Goal: Task Accomplishment & Management: Manage account settings

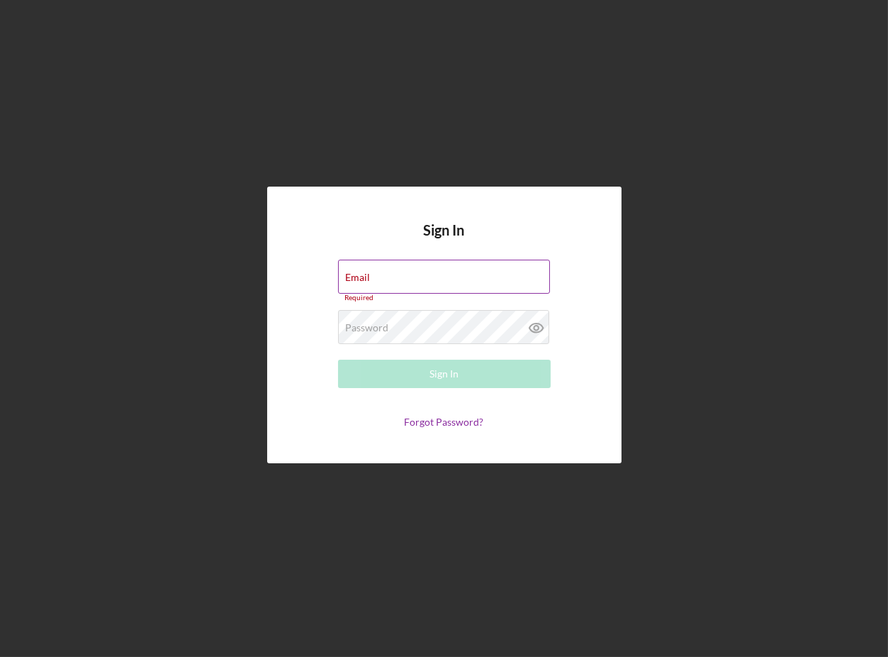
type input "[EMAIL_ADDRESS][DOMAIN_NAME]"
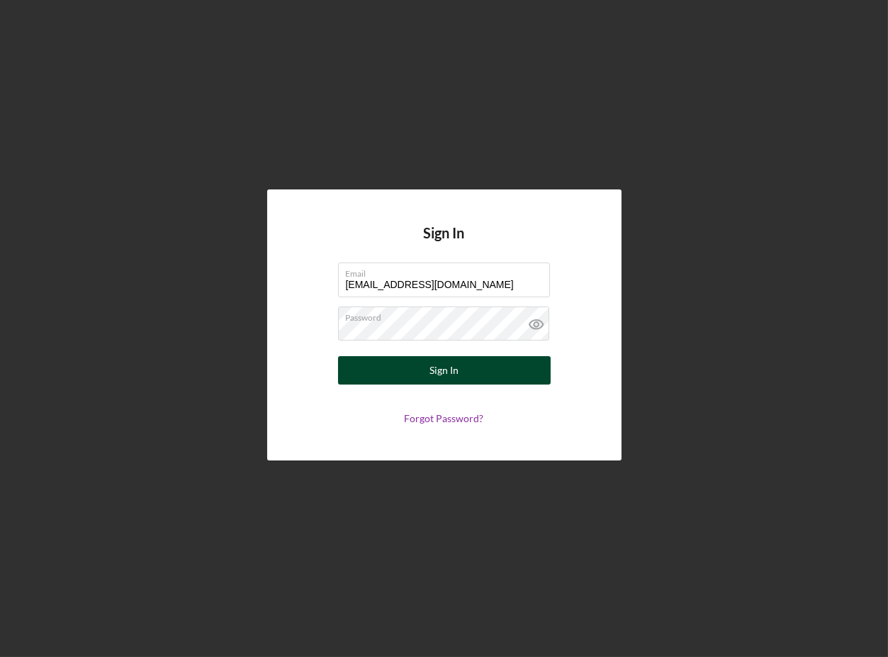
click at [442, 372] on div "Sign In" at bounding box center [444, 370] width 29 height 28
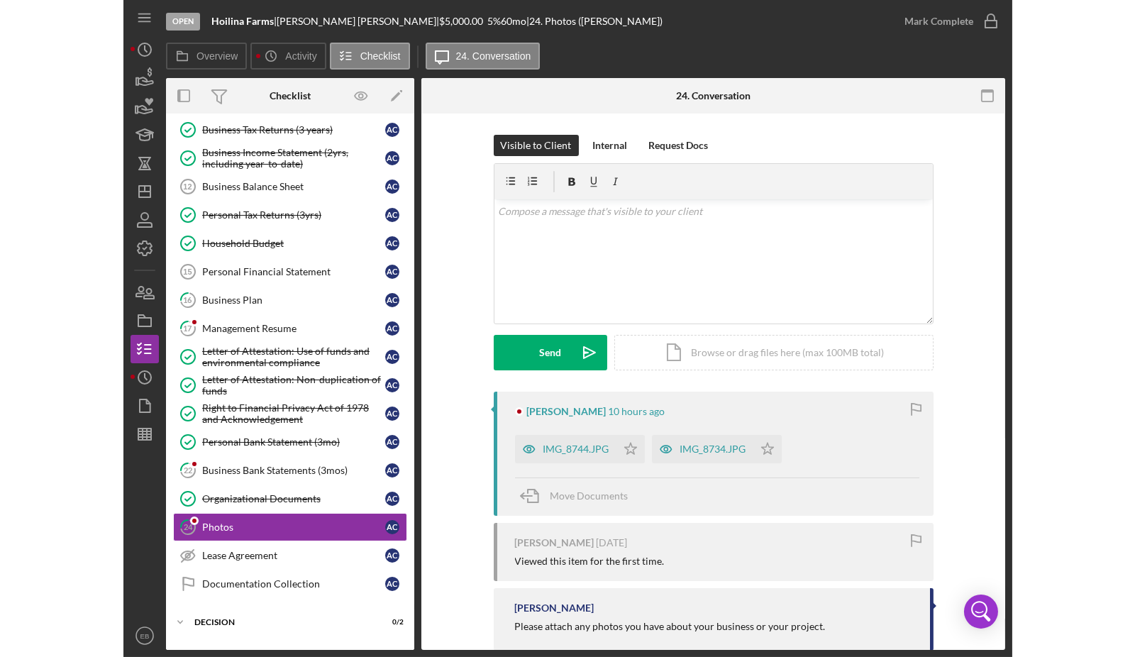
scroll to position [169, 0]
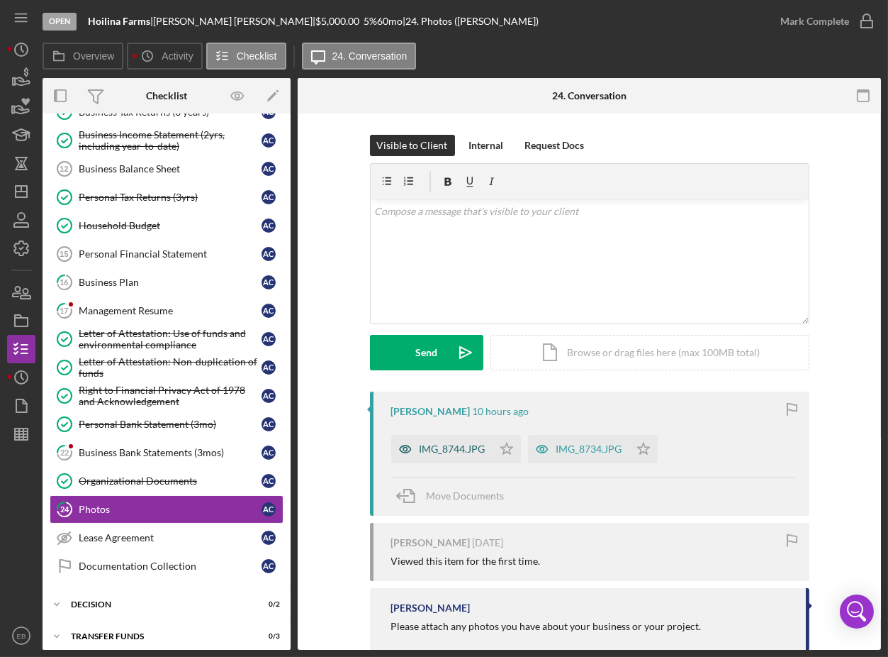
click at [442, 455] on div "IMG_8744.JPG" at bounding box center [441, 449] width 101 height 28
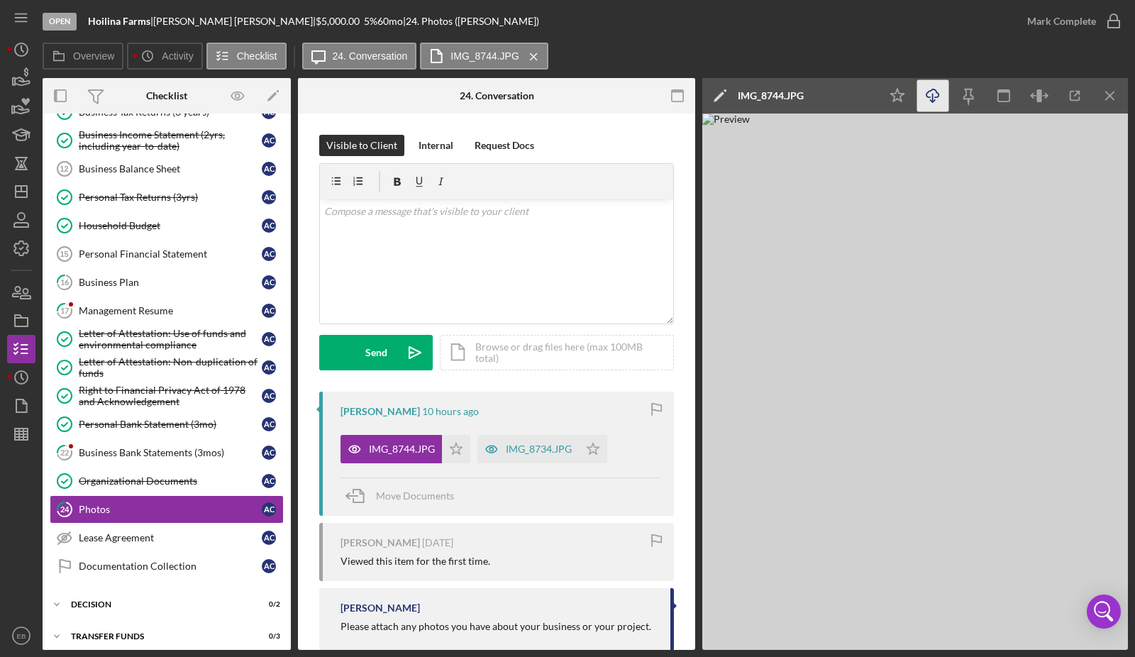
click at [888, 93] on icon "Icon/Download" at bounding box center [933, 96] width 32 height 32
click at [518, 450] on div "IMG_8734.JPG" at bounding box center [539, 448] width 66 height 11
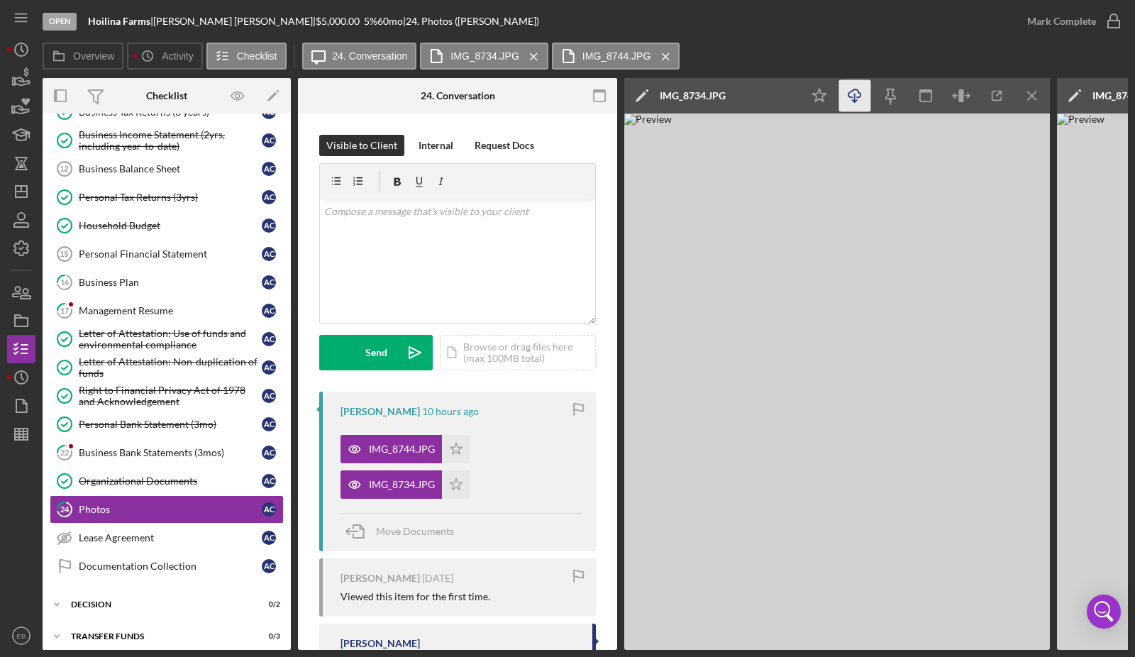
click at [850, 96] on icon "button" at bounding box center [854, 93] width 12 height 8
click at [452, 444] on icon "Icon/Star" at bounding box center [456, 449] width 28 height 28
click at [454, 479] on icon "Icon/Star" at bounding box center [456, 484] width 28 height 28
click at [888, 25] on icon "button" at bounding box center [1113, 21] width 35 height 35
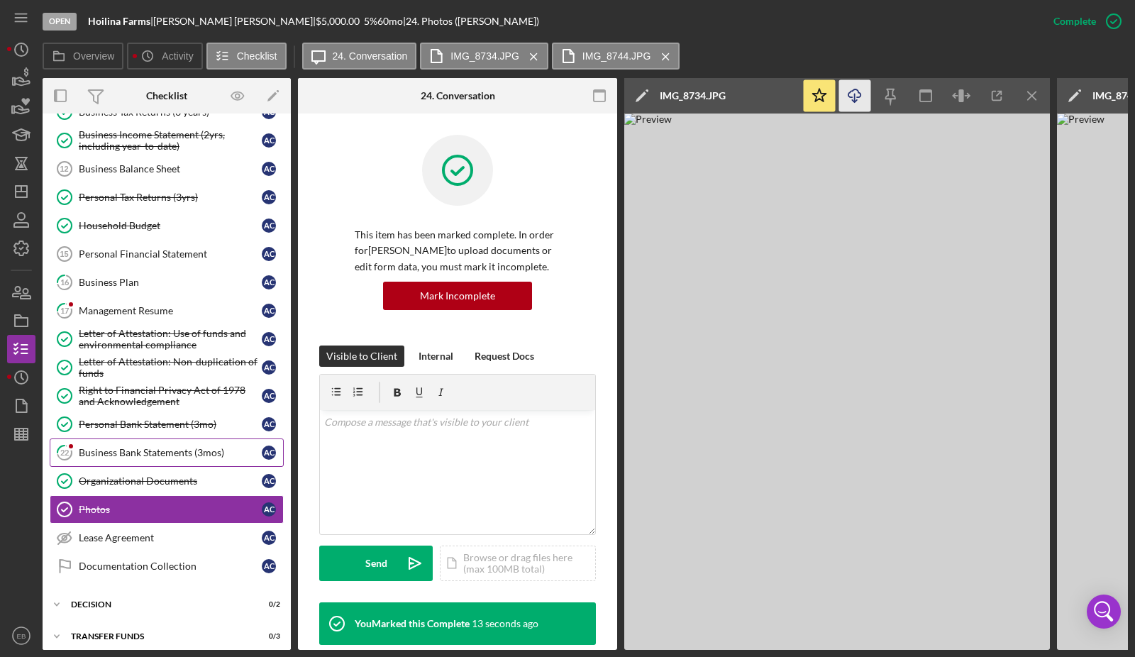
click at [106, 447] on div "Business Bank Statements (3mos)" at bounding box center [170, 452] width 183 height 11
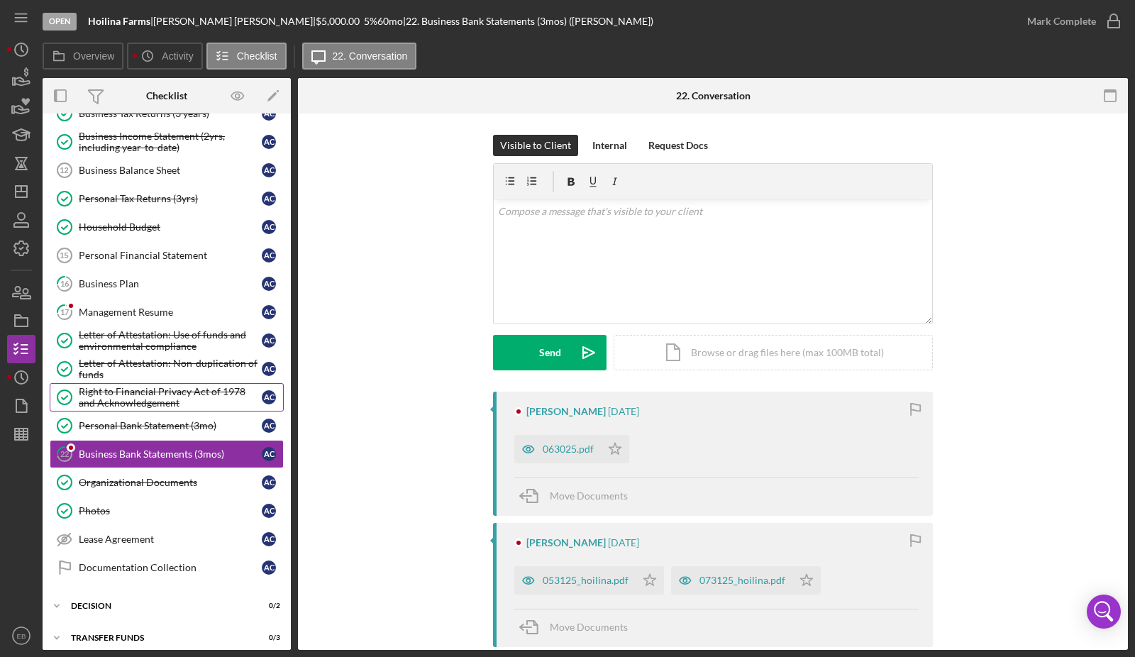
scroll to position [169, 0]
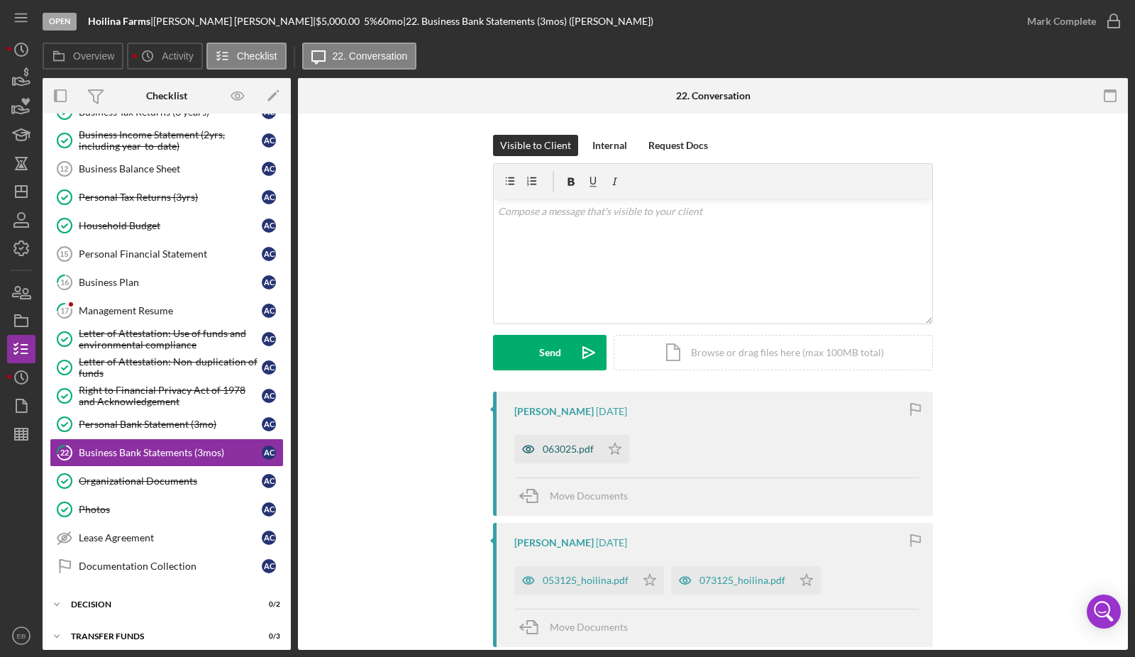
click at [562, 452] on div "063025.pdf" at bounding box center [567, 448] width 51 height 11
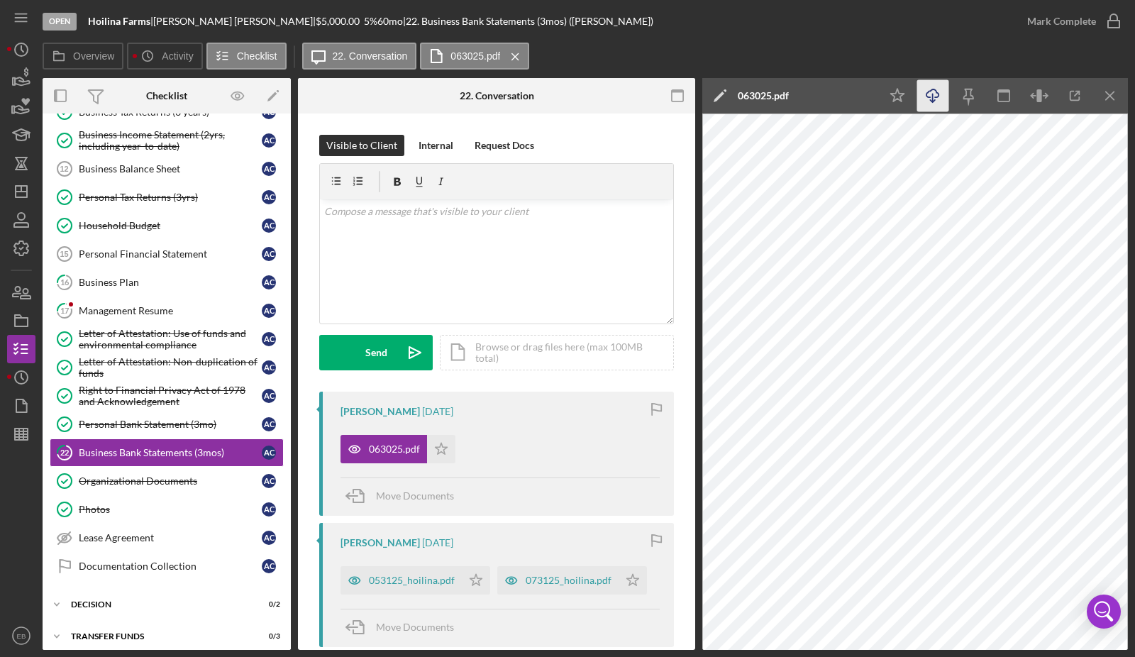
click at [888, 94] on icon "Icon/Download" at bounding box center [933, 96] width 32 height 32
click at [399, 581] on div "053125_hoilina.pdf" at bounding box center [412, 579] width 86 height 11
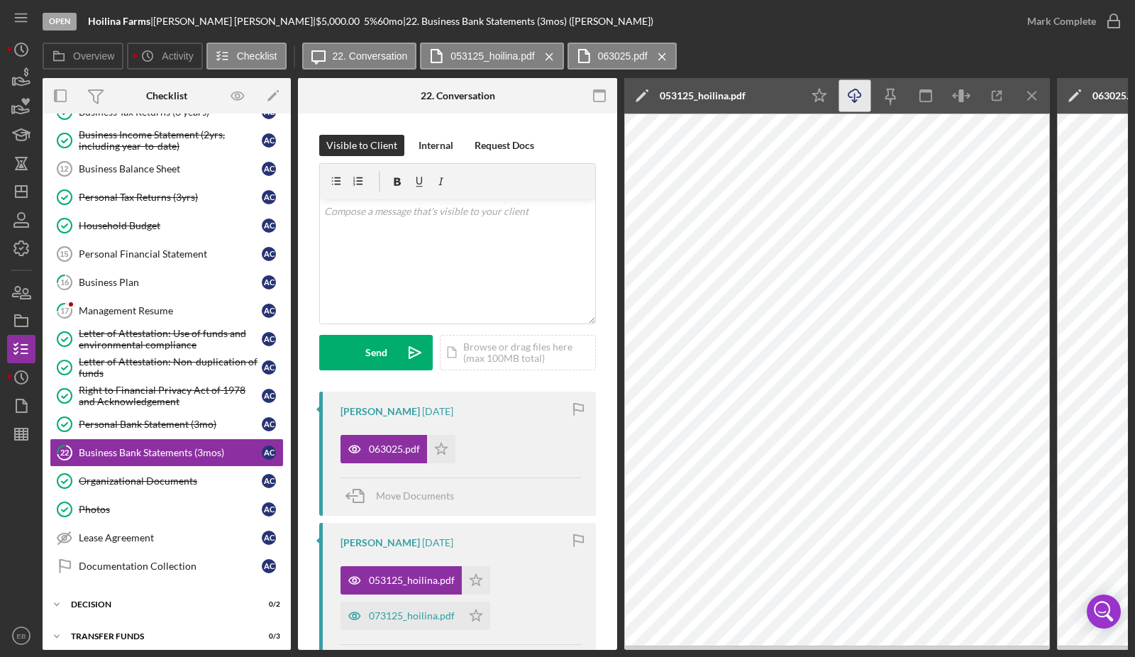
click at [851, 100] on icon "Icon/Download" at bounding box center [855, 96] width 32 height 32
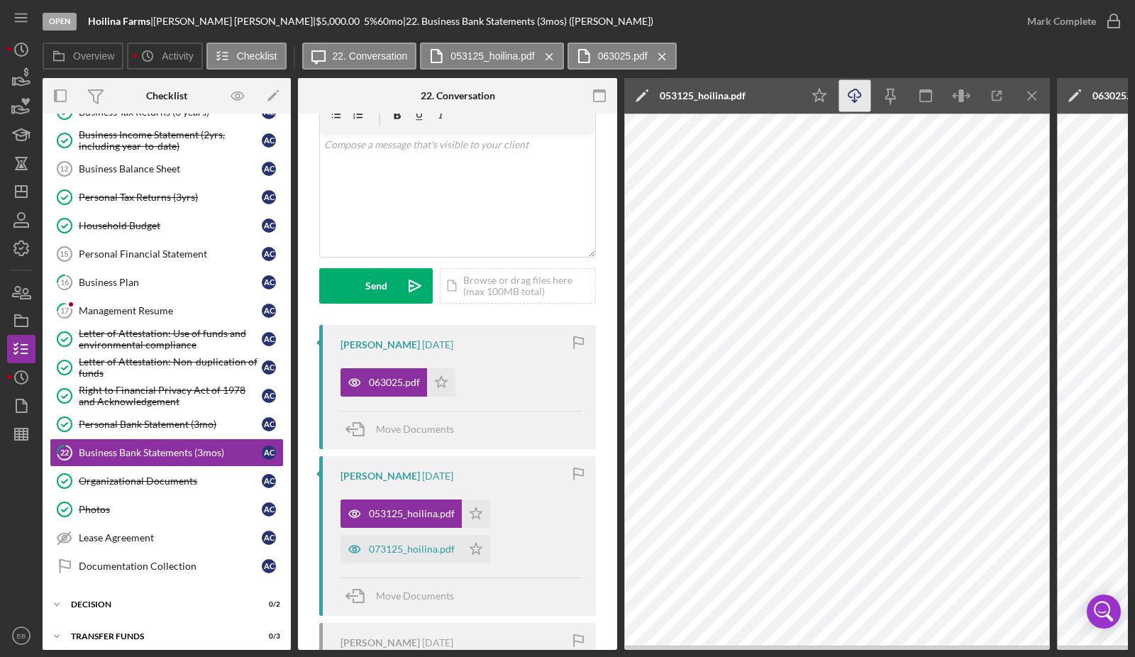
scroll to position [107, 0]
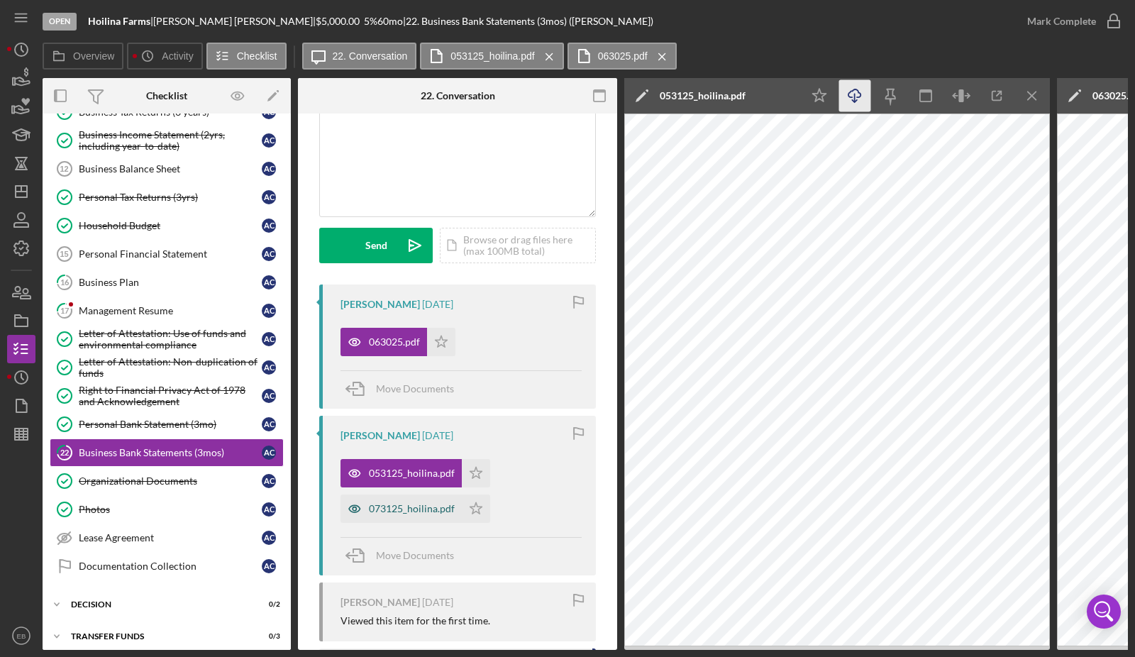
click at [419, 513] on div "073125_hoilina.pdf" at bounding box center [412, 508] width 86 height 11
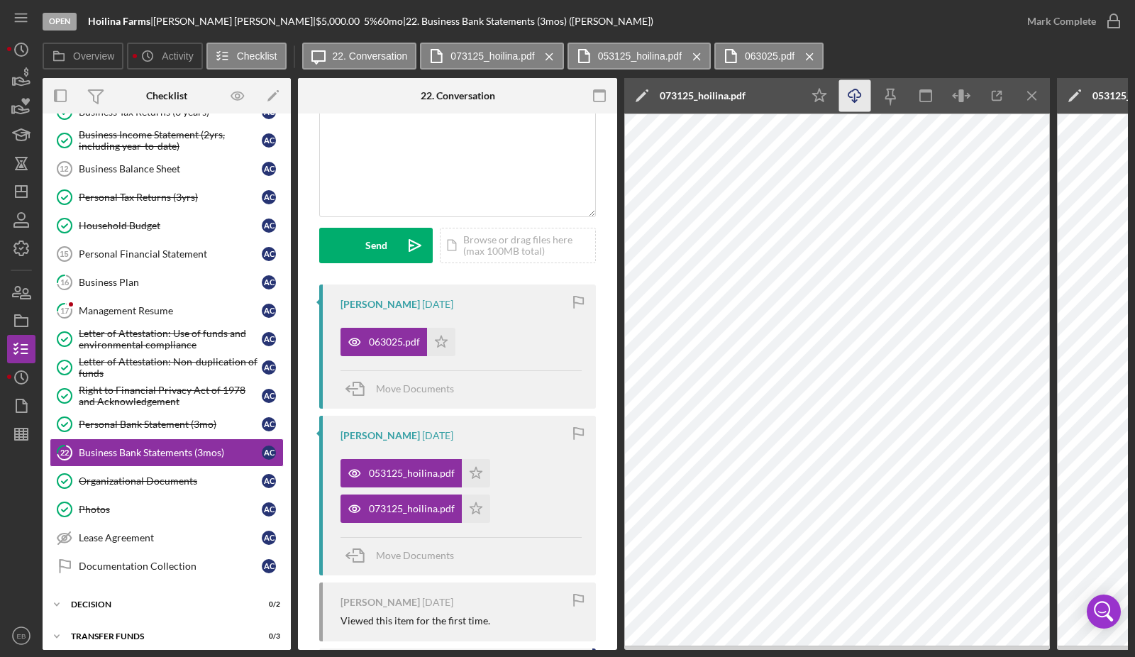
click at [851, 100] on icon "Icon/Download" at bounding box center [855, 96] width 32 height 32
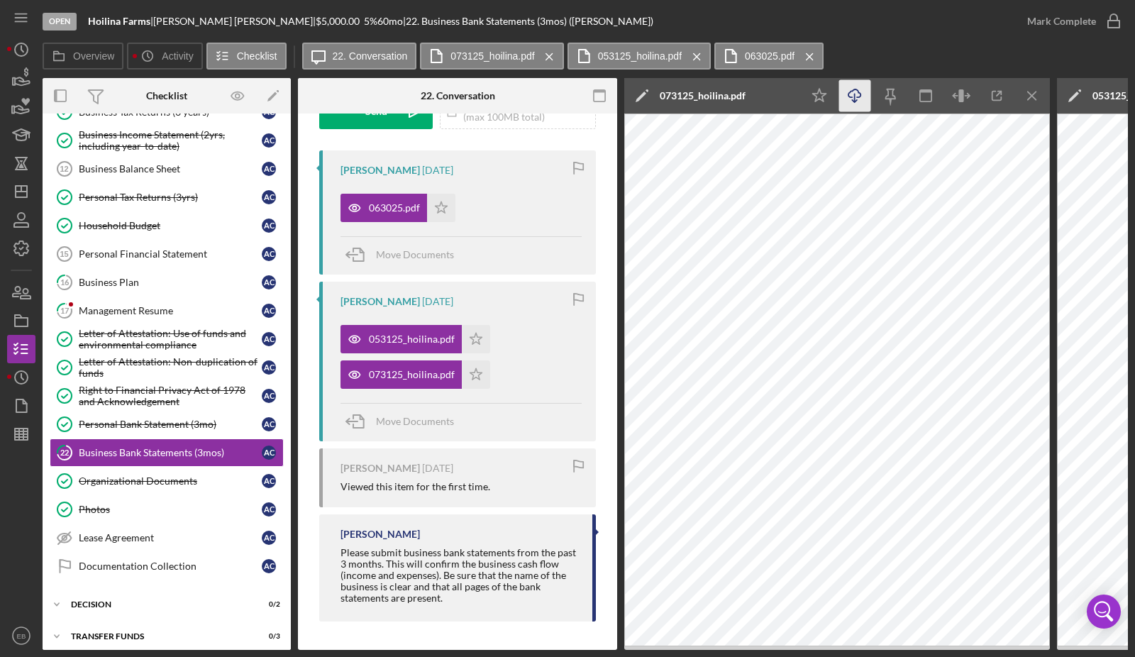
scroll to position [244, 0]
drag, startPoint x: 474, startPoint y: 176, endPoint x: 437, endPoint y: 141, distance: 50.7
click at [472, 174] on div "[PERSON_NAME] [DATE] 063025.pdf Icon/Star Move Documents" at bounding box center [457, 212] width 277 height 124
click at [436, 204] on polygon "button" at bounding box center [441, 206] width 12 height 11
drag, startPoint x: 477, startPoint y: 336, endPoint x: 455, endPoint y: 373, distance: 42.9
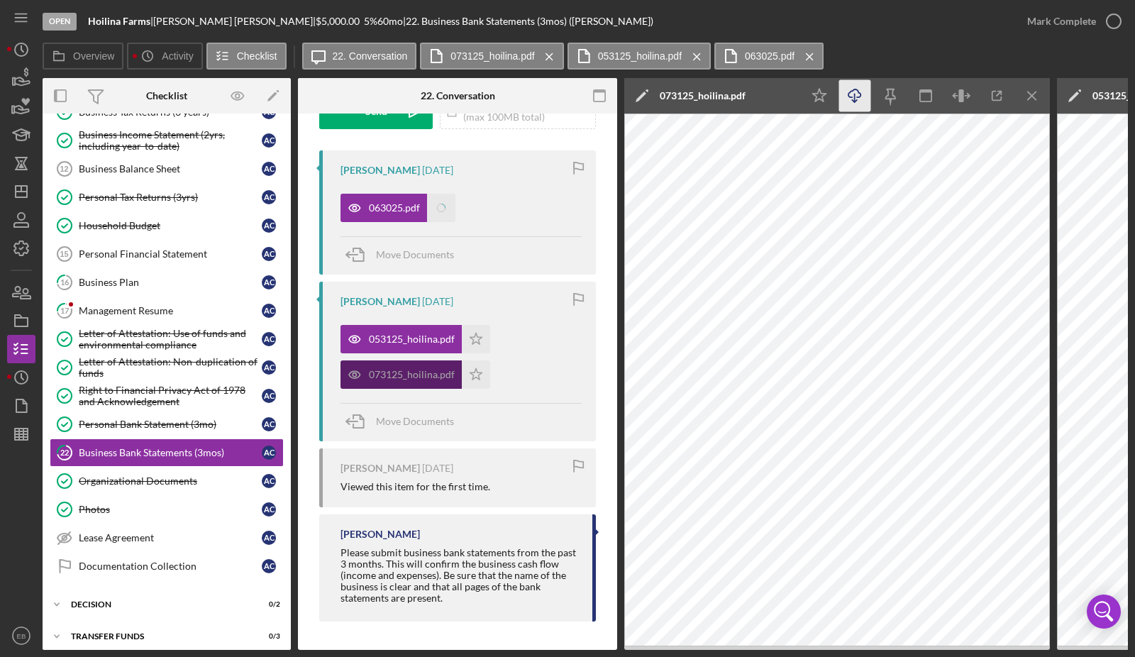
click at [476, 337] on polygon "button" at bounding box center [476, 338] width 12 height 11
click at [457, 371] on div "073125_hoilina.pdf" at bounding box center [400, 374] width 121 height 28
click at [470, 371] on polygon "button" at bounding box center [476, 373] width 12 height 11
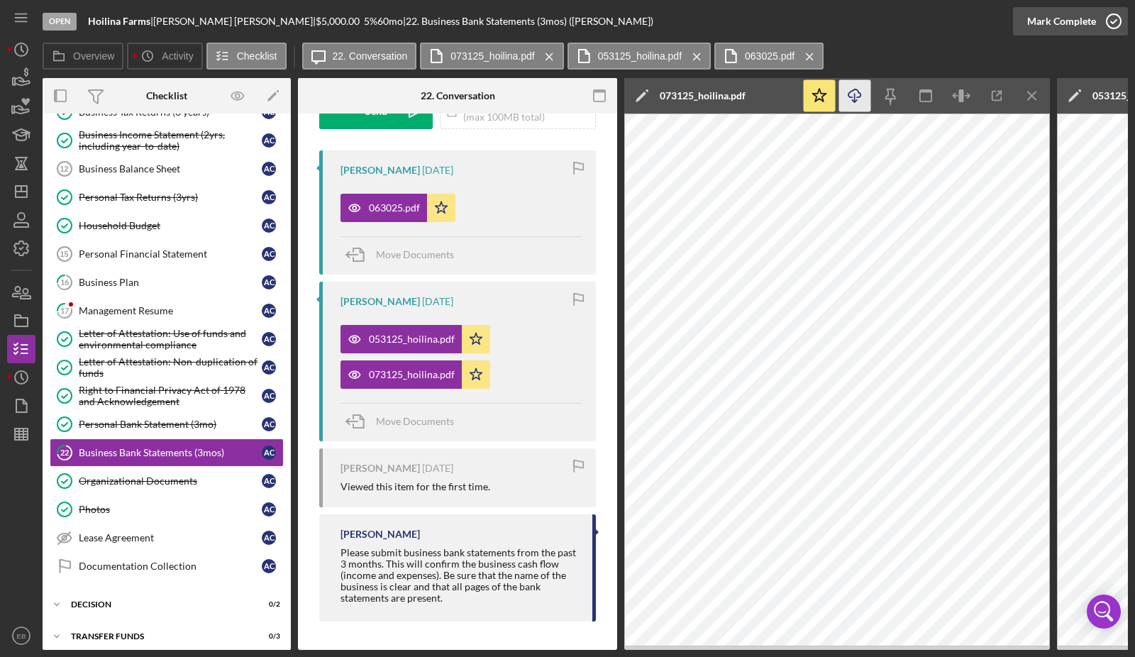
click at [888, 26] on icon "button" at bounding box center [1113, 21] width 35 height 35
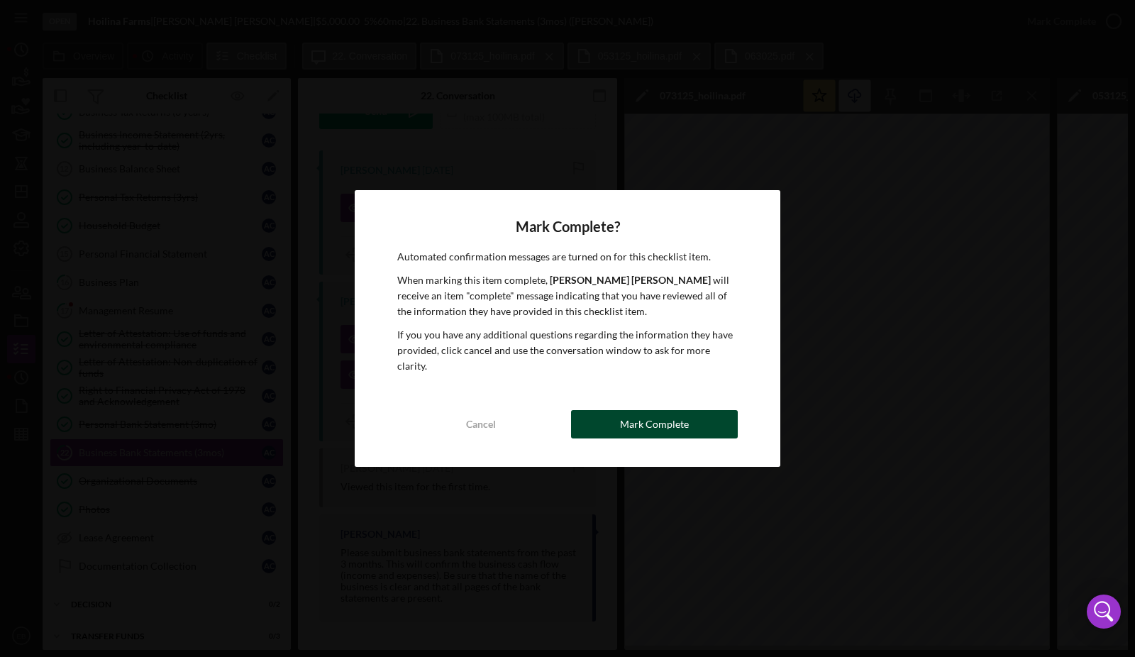
click at [628, 423] on div "Mark Complete" at bounding box center [654, 424] width 69 height 28
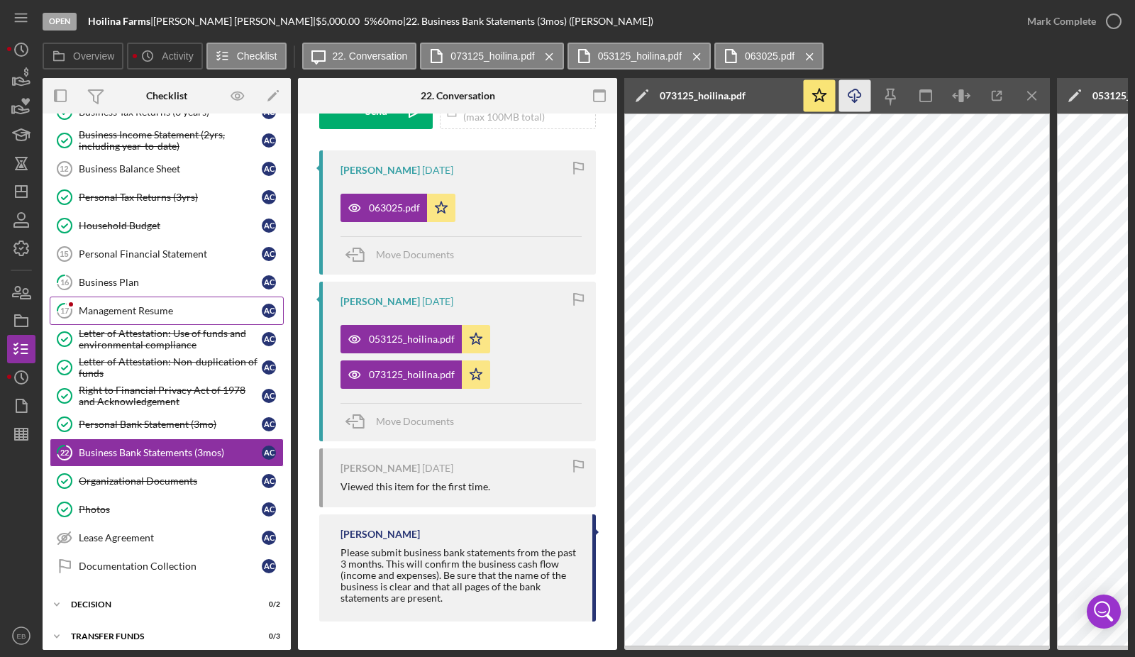
scroll to position [455, 0]
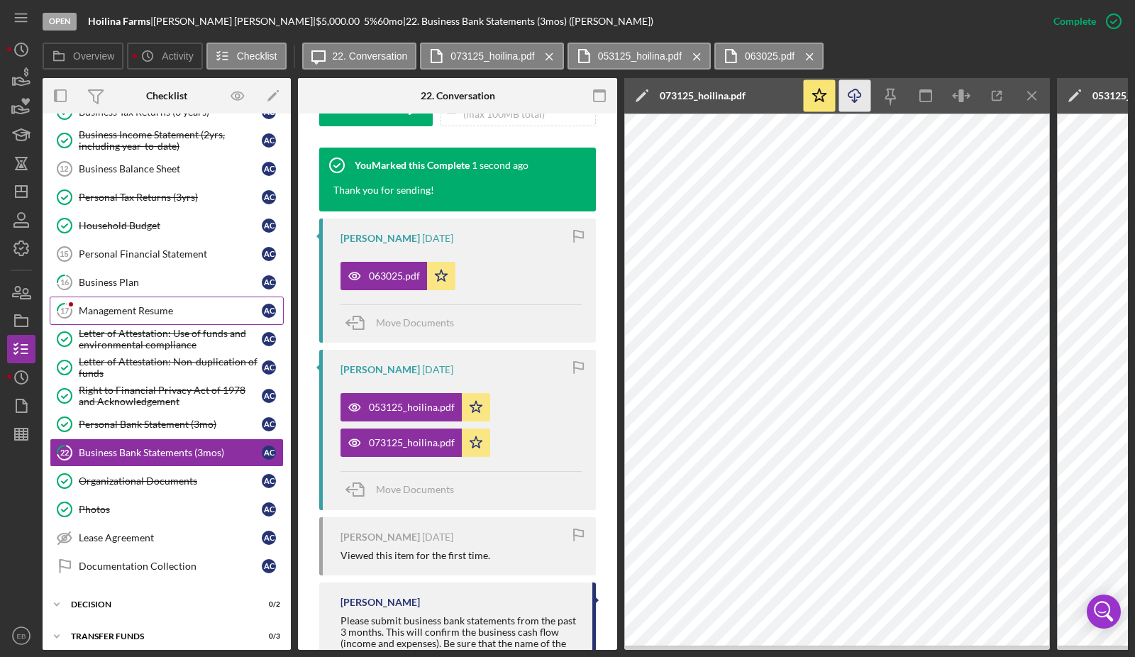
click at [147, 296] on link "17 Management Resume A C" at bounding box center [167, 310] width 234 height 28
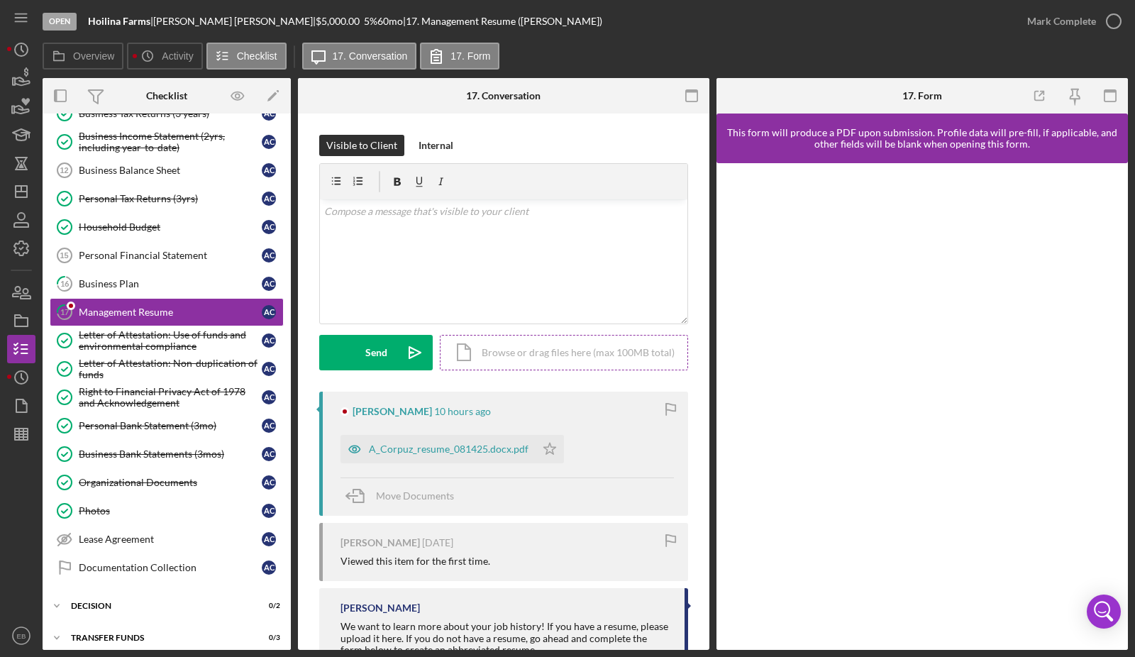
scroll to position [169, 0]
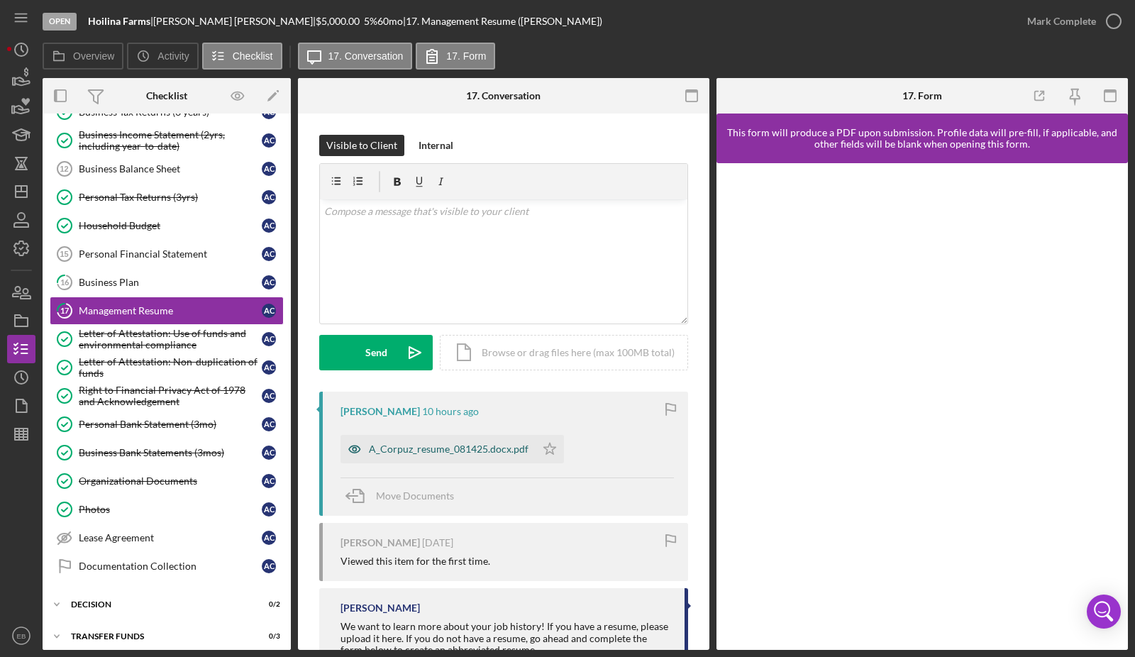
click at [473, 451] on div "A_Corpuz_resume_081425.docx.pdf" at bounding box center [449, 448] width 160 height 11
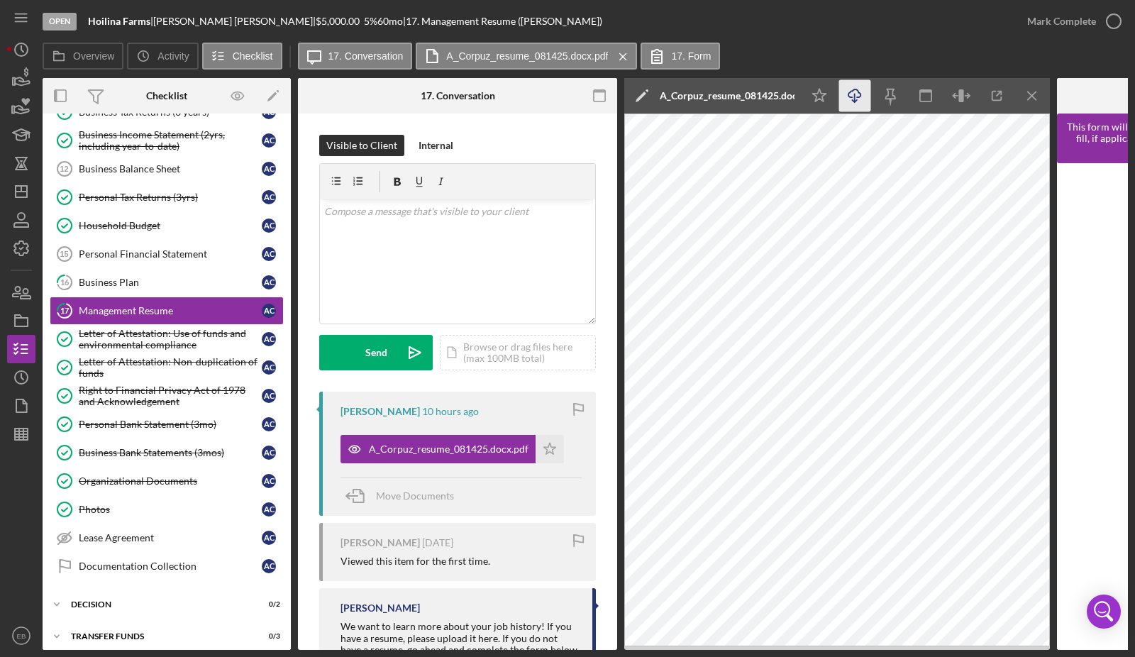
click at [852, 99] on icon "Icon/Download" at bounding box center [855, 96] width 32 height 32
click at [377, 286] on div "v Color teal Color pink Remove color Add row above Add row below Add column bef…" at bounding box center [457, 261] width 275 height 124
click at [888, 26] on icon "button" at bounding box center [1113, 21] width 35 height 35
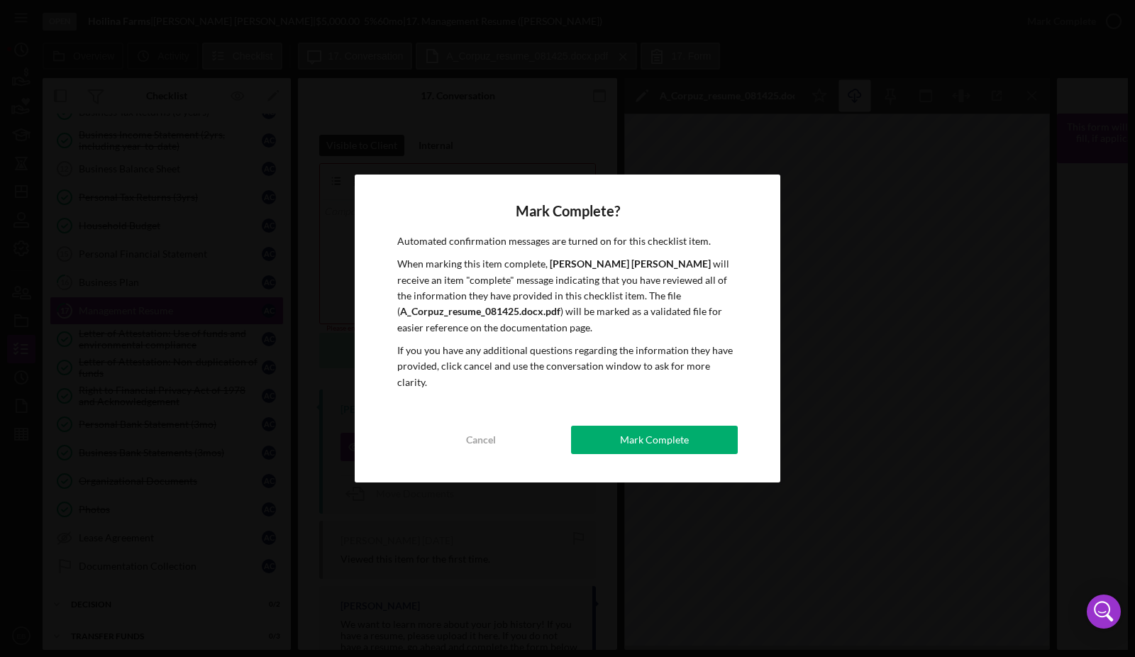
click at [659, 447] on div "Mark Complete? Automated confirmation messages are turned on for this checklist…" at bounding box center [567, 328] width 425 height 308
click at [662, 445] on div "Mark Complete" at bounding box center [654, 439] width 69 height 28
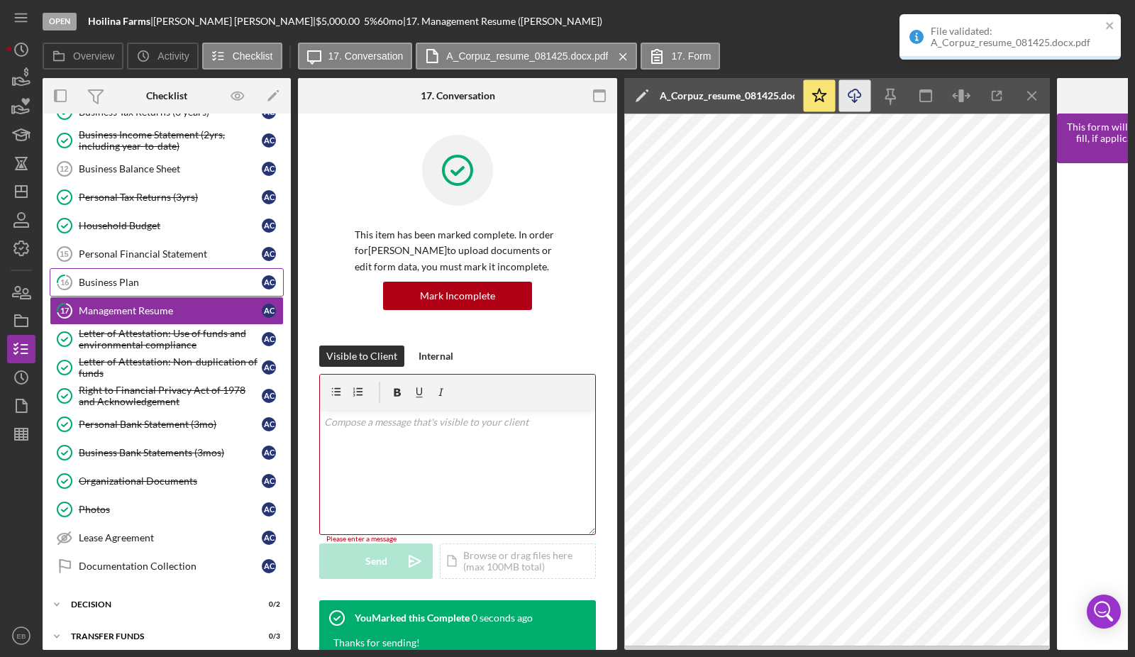
click at [155, 277] on div "Business Plan" at bounding box center [170, 282] width 183 height 11
